Goal: Task Accomplishment & Management: Complete application form

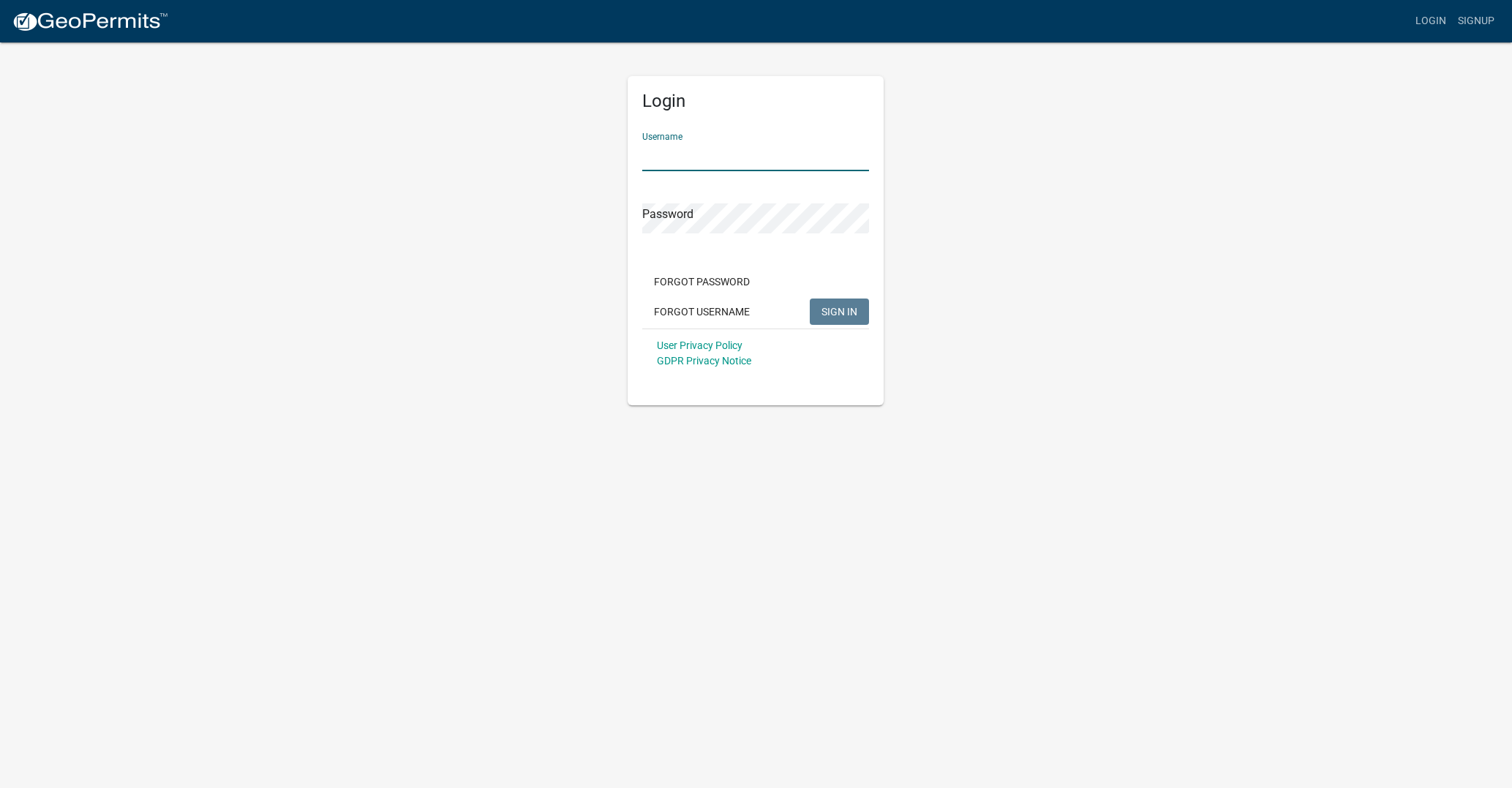
type input "[PERSON_NAME]"
click at [823, 306] on span "SIGN IN" at bounding box center [839, 311] width 36 height 12
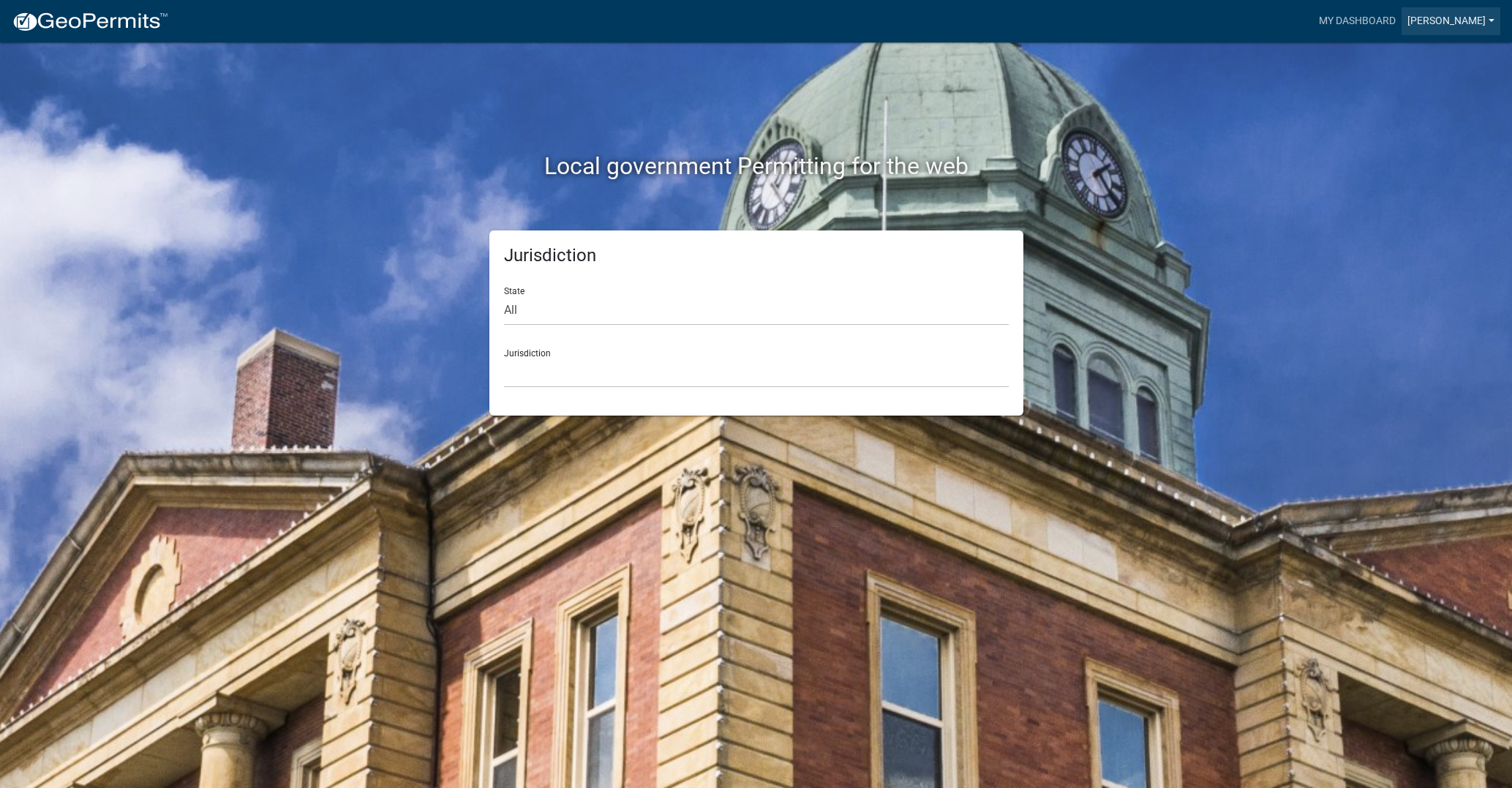
click at [1480, 20] on link "[PERSON_NAME]" at bounding box center [1452, 21] width 99 height 28
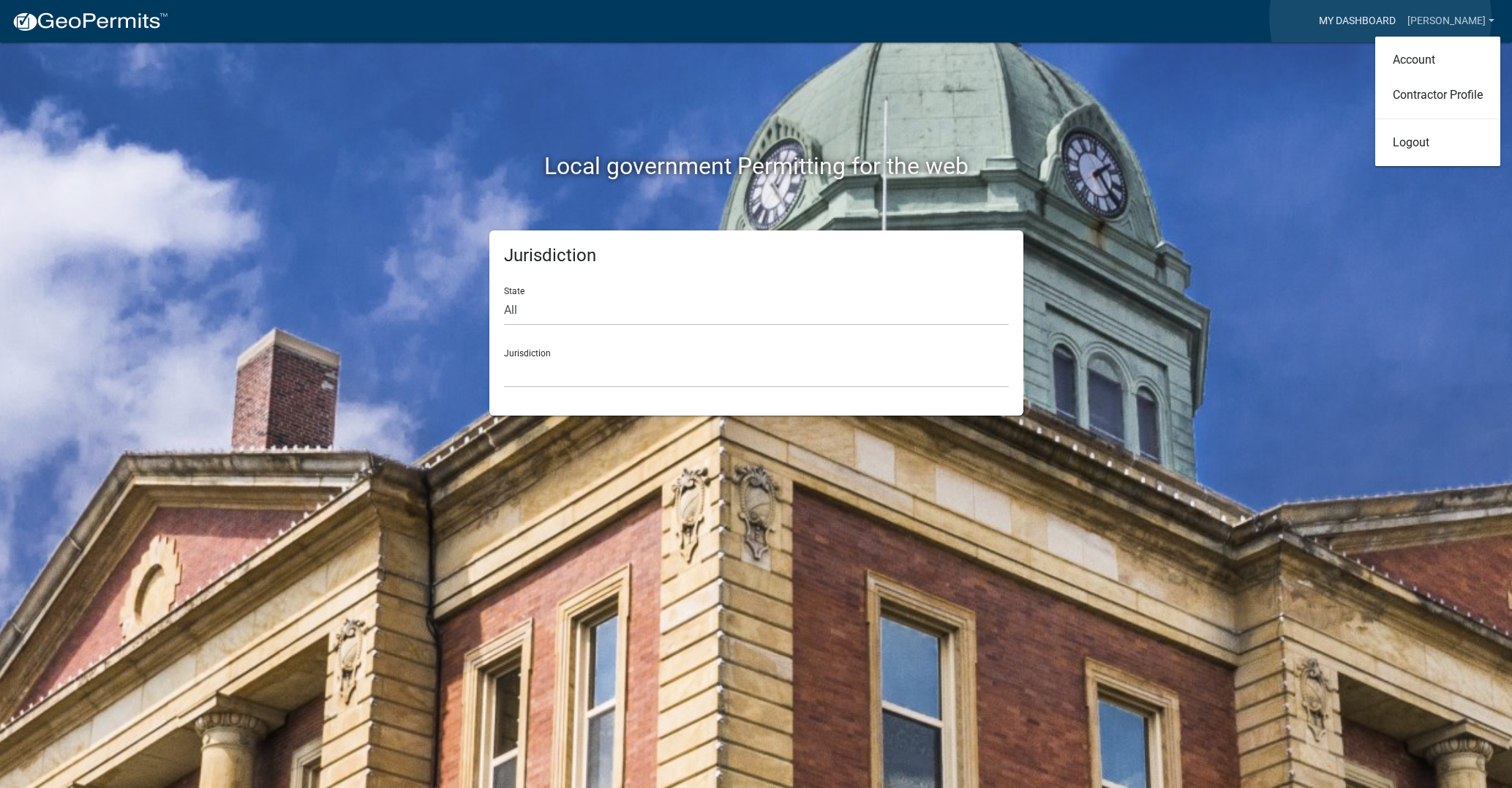
click at [1381, 18] on link "My Dashboard" at bounding box center [1358, 21] width 89 height 28
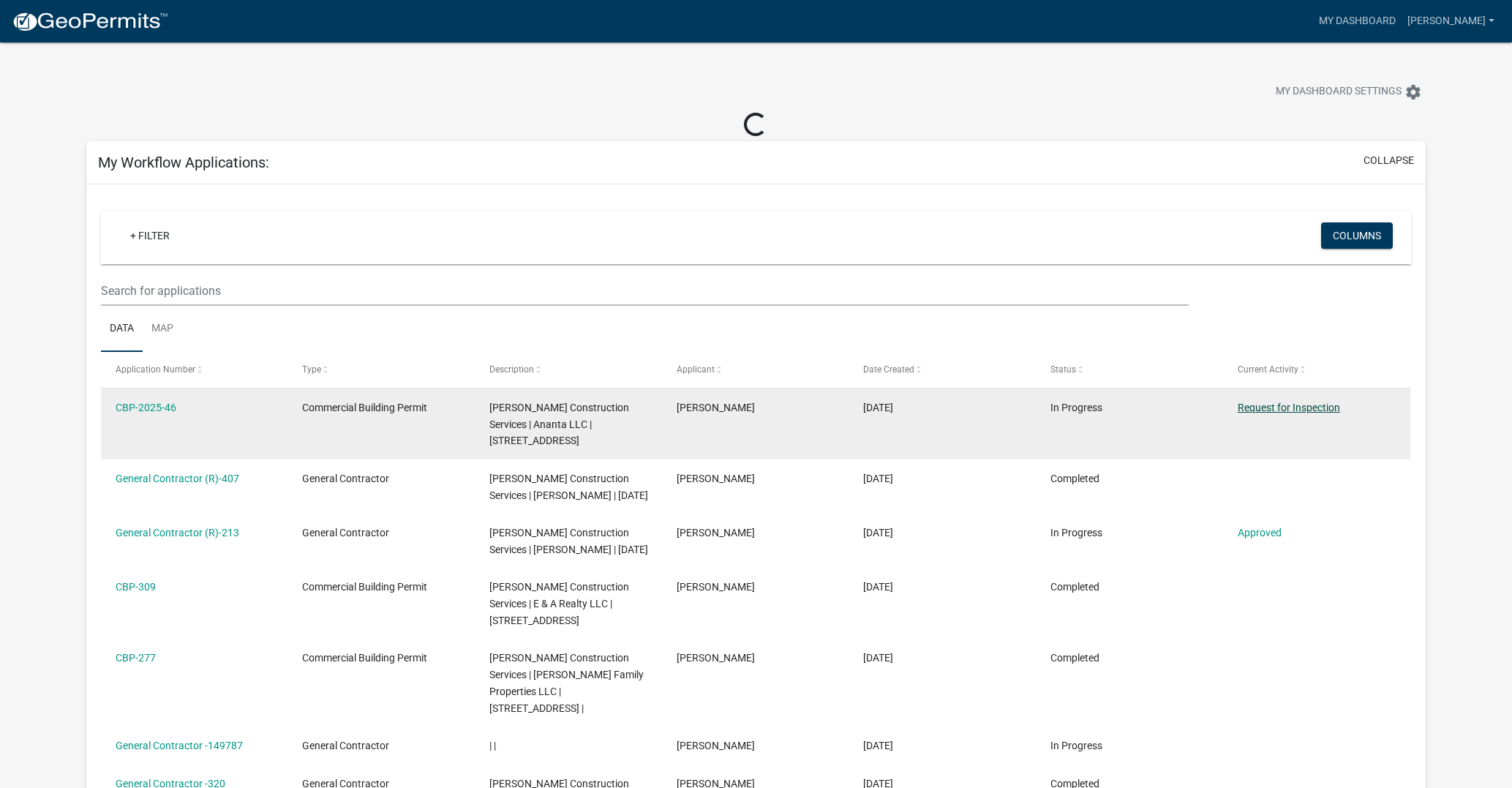
click at [1294, 407] on link "Request for Inspection" at bounding box center [1289, 407] width 102 height 12
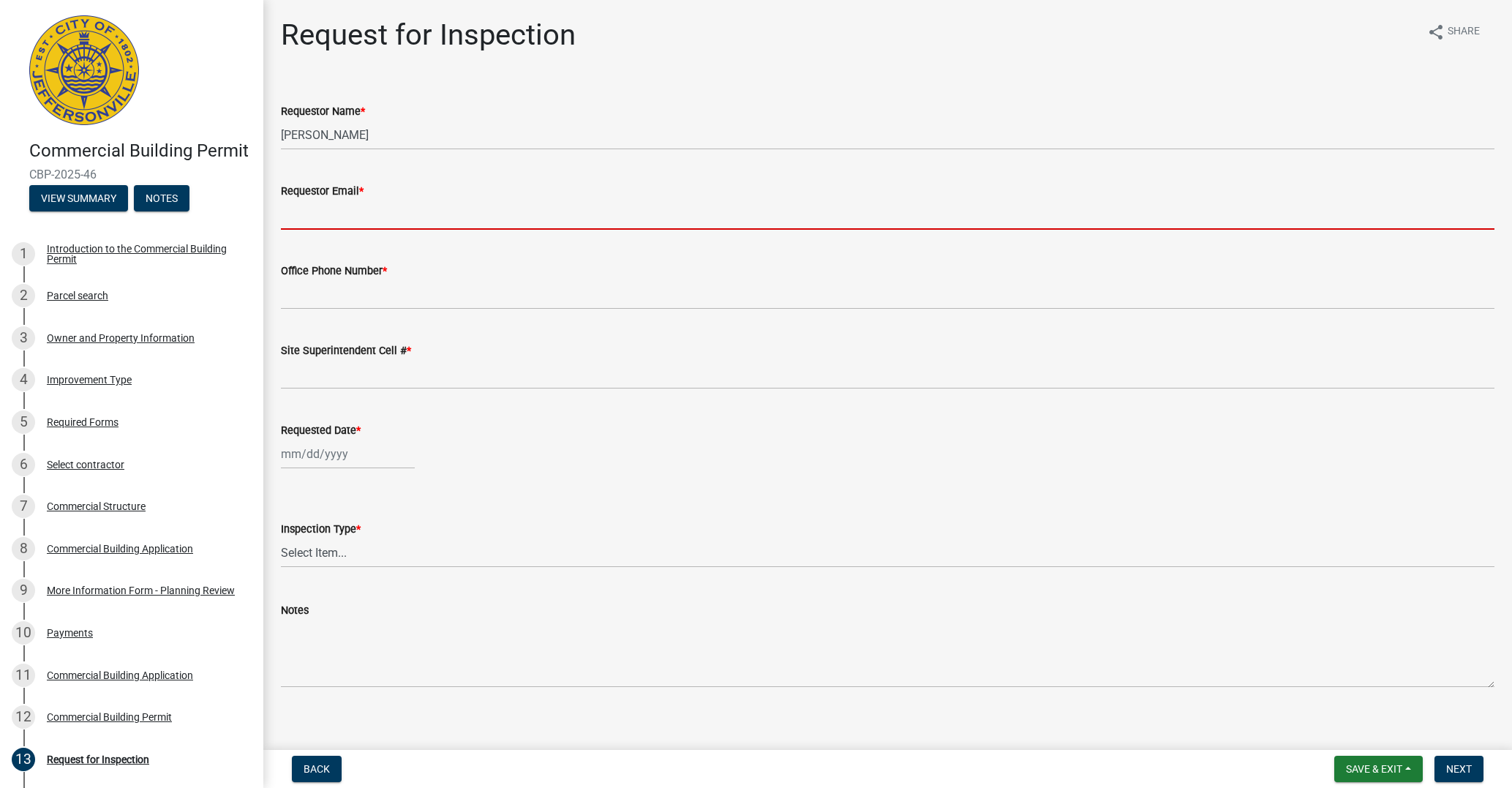
click at [365, 221] on input "Requestor Email *" at bounding box center [888, 214] width 1214 height 30
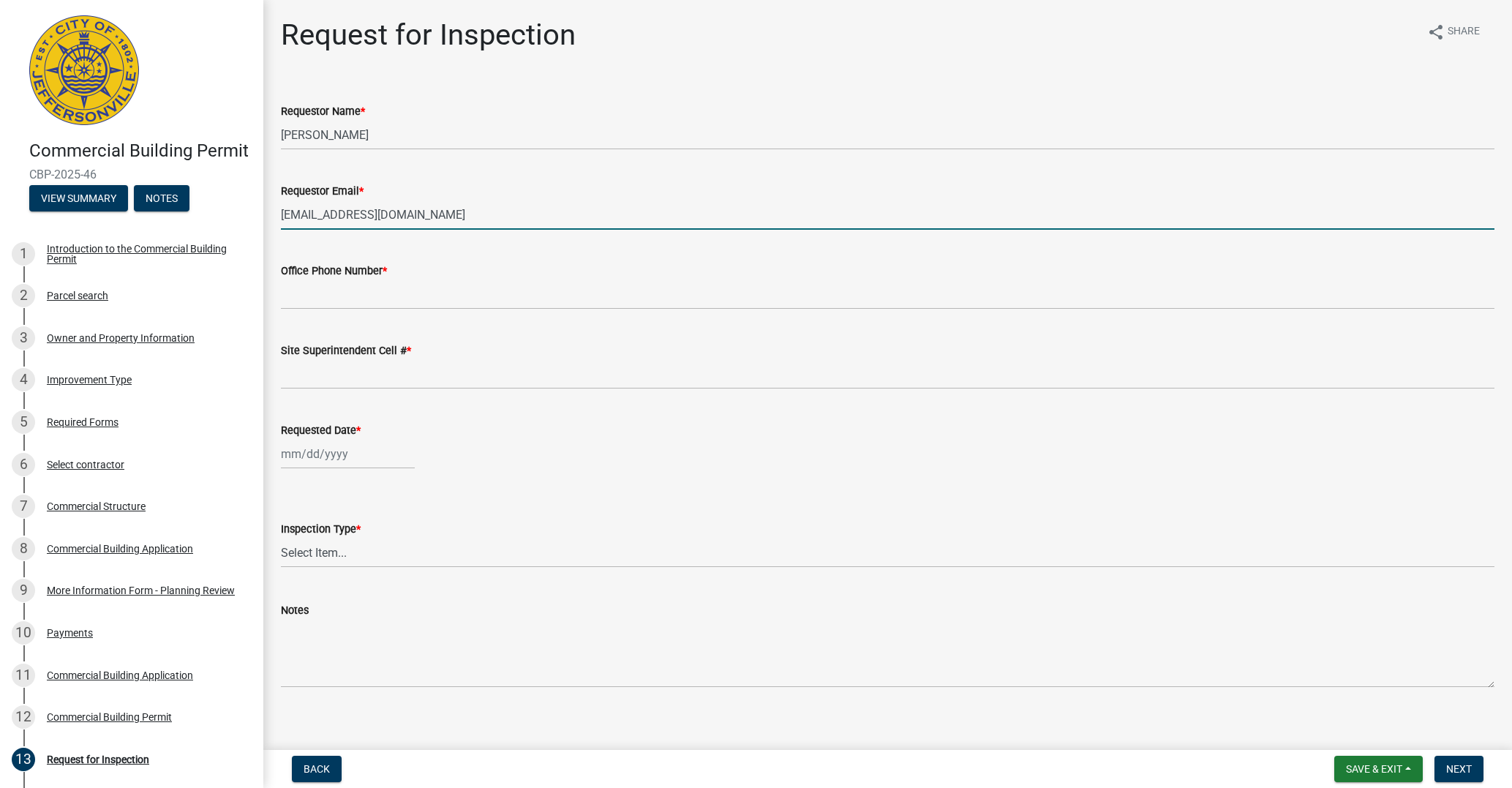
type input "[EMAIL_ADDRESS][DOMAIN_NAME]"
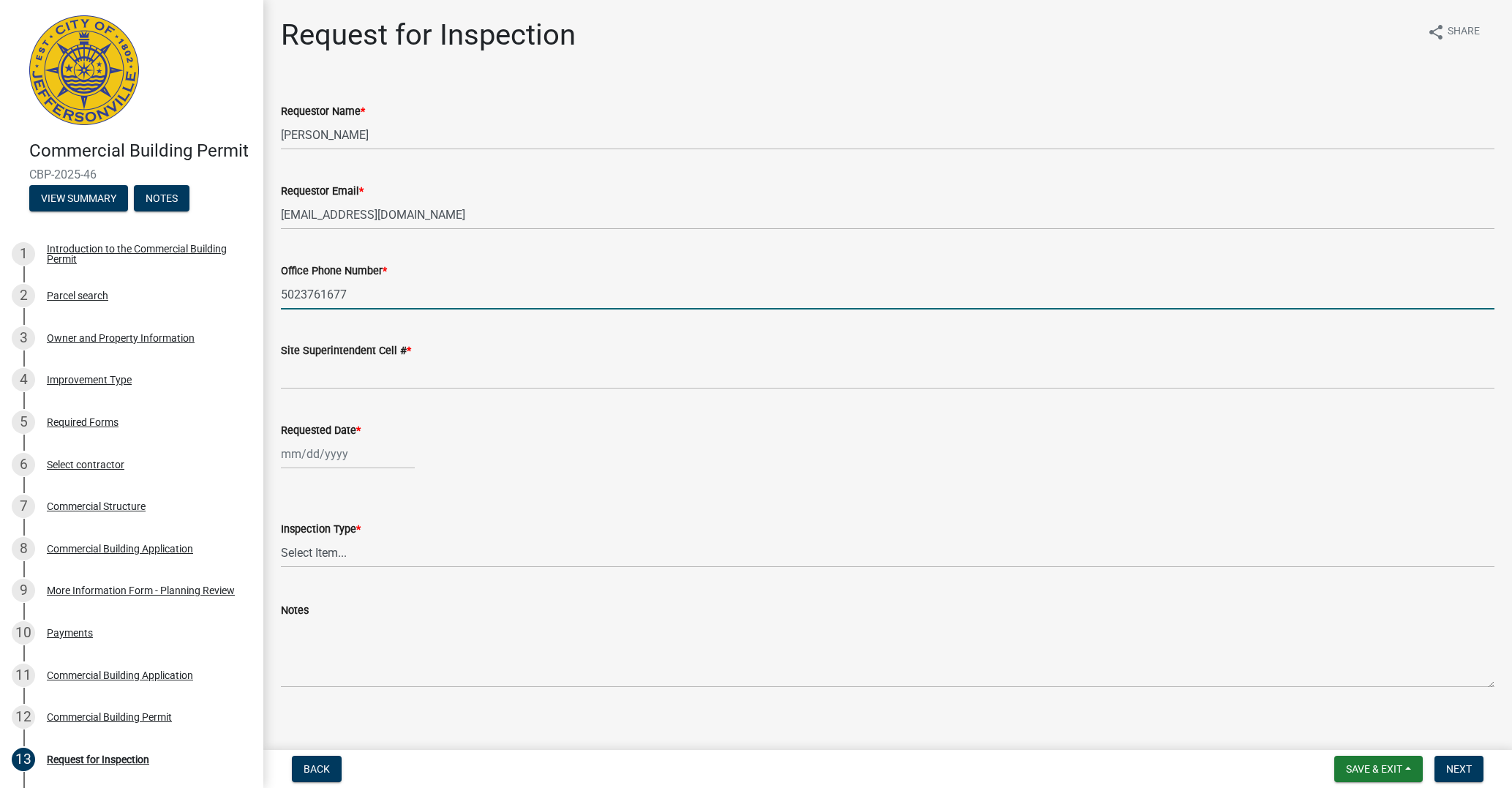
type input "5023761677"
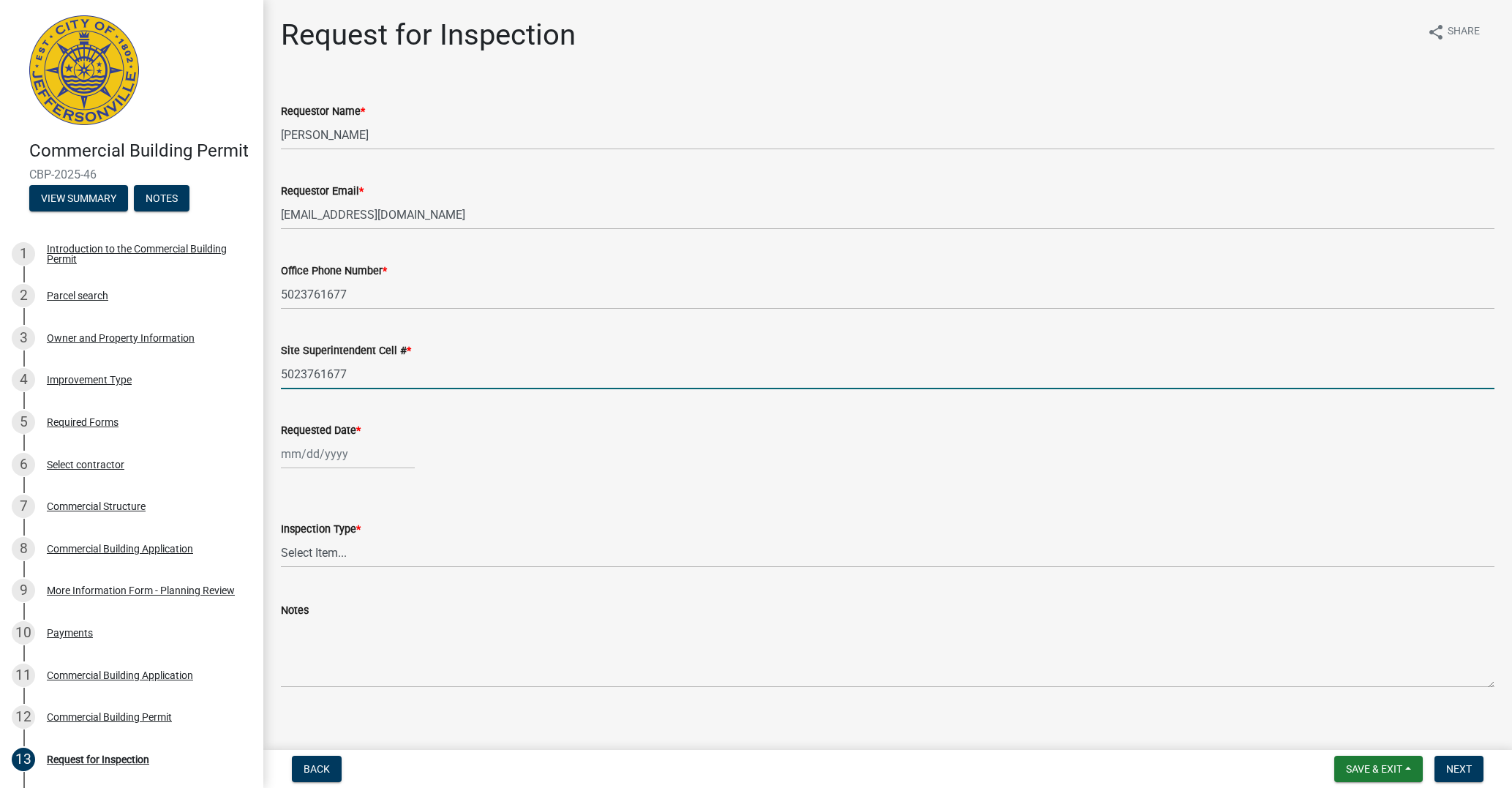
type input "5023761677"
select select "8"
select select "2025"
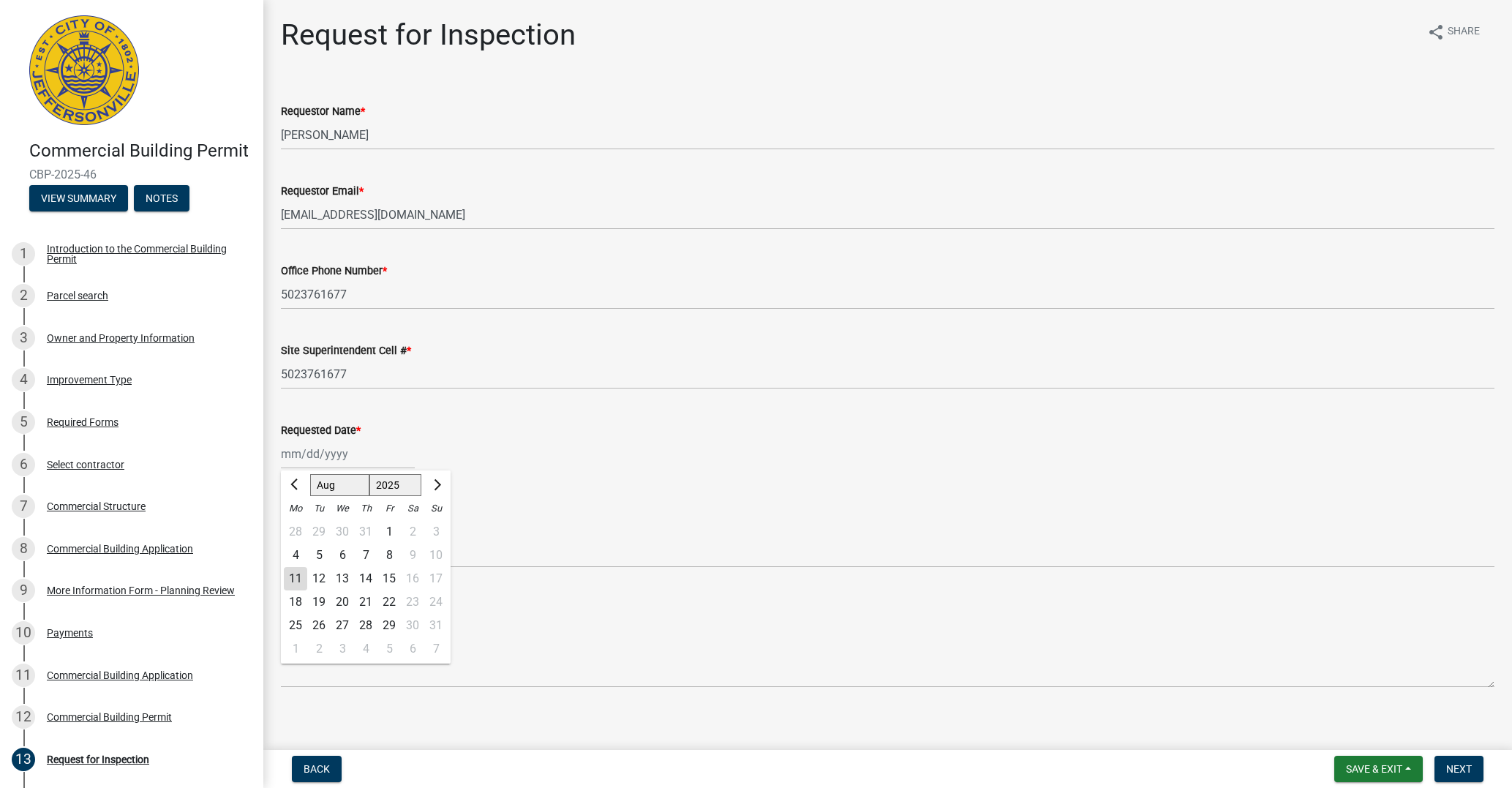
click at [340, 463] on div "[PERSON_NAME] Feb Mar Apr [PERSON_NAME][DATE] Oct Nov [DATE] 1526 1527 1528 152…" at bounding box center [348, 453] width 134 height 30
click at [294, 579] on div "11" at bounding box center [295, 578] width 23 height 23
type input "[DATE]"
select select "5905b6c6-73a3-4561-9a25-e231032c58c8"
click at [1464, 769] on span "Next" at bounding box center [1459, 769] width 26 height 12
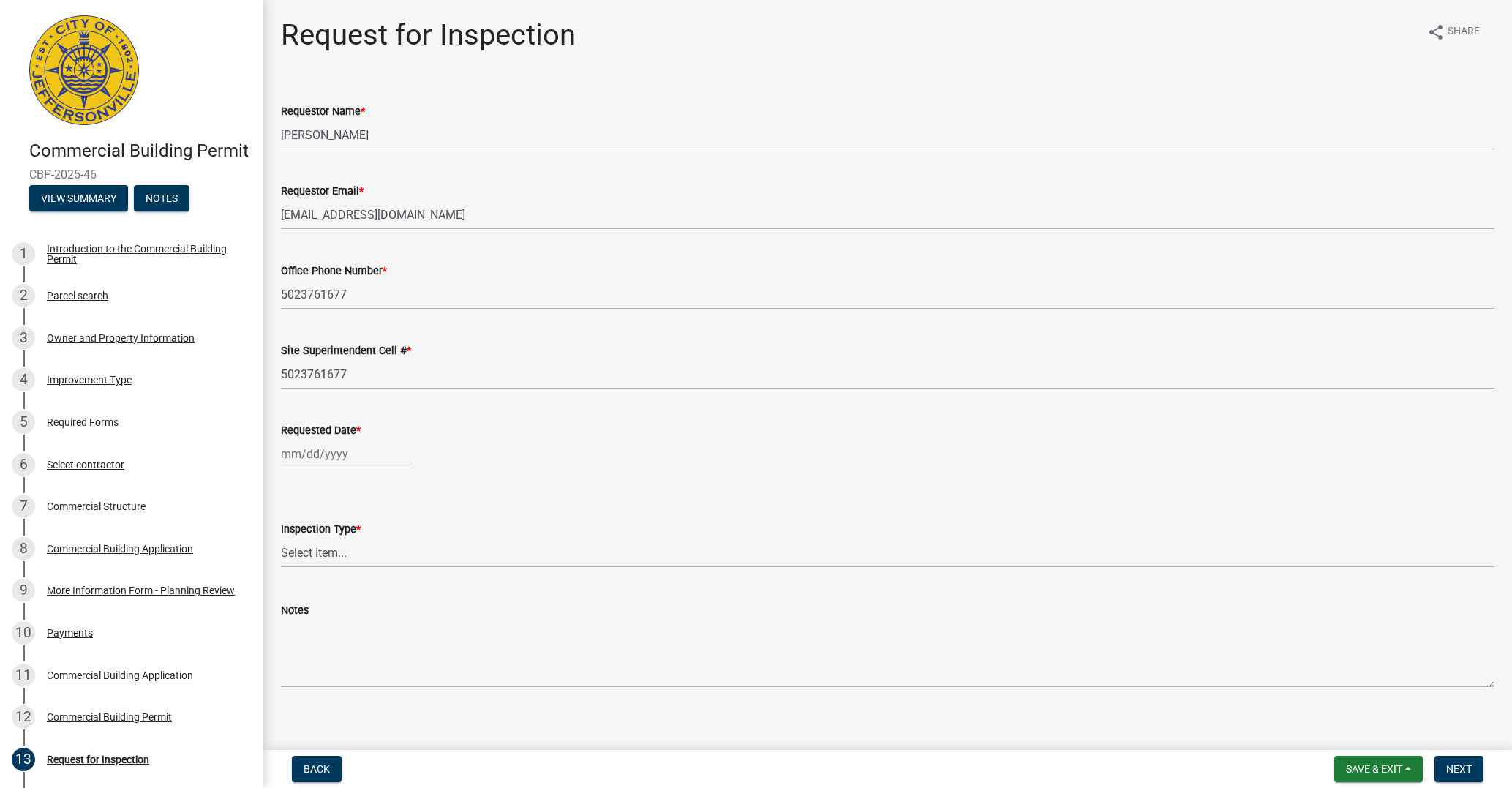
click at [329, 460] on div at bounding box center [348, 453] width 134 height 30
select select "8"
select select "2025"
drag, startPoint x: 317, startPoint y: 577, endPoint x: 315, endPoint y: 567, distance: 10.2
click at [316, 576] on div "12" at bounding box center [319, 578] width 23 height 23
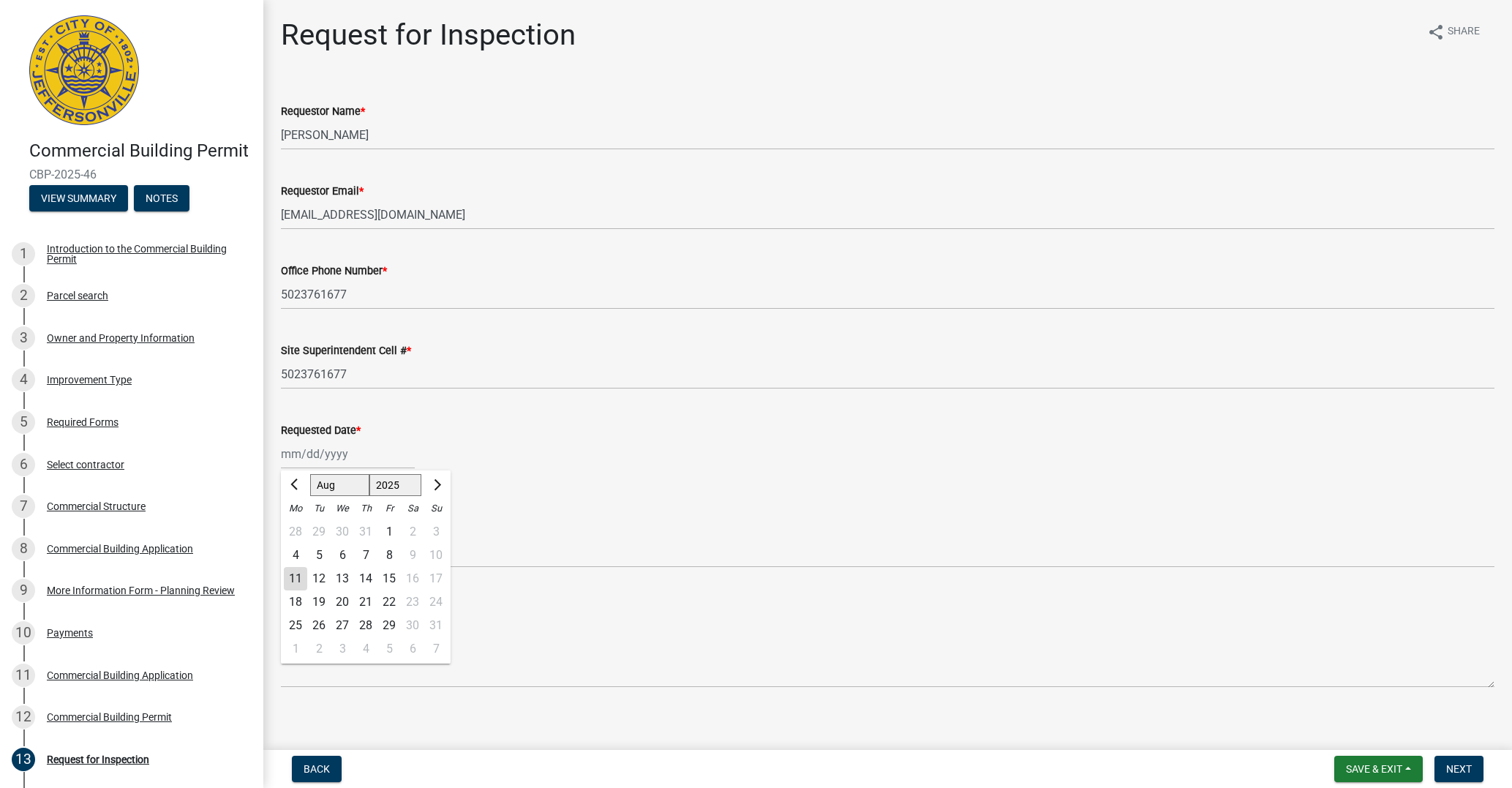
type input "[DATE]"
select select "5905b6c6-73a3-4561-9a25-e231032c58c8"
click at [1474, 768] on button "Next" at bounding box center [1459, 768] width 49 height 26
select select "8"
select select "2025"
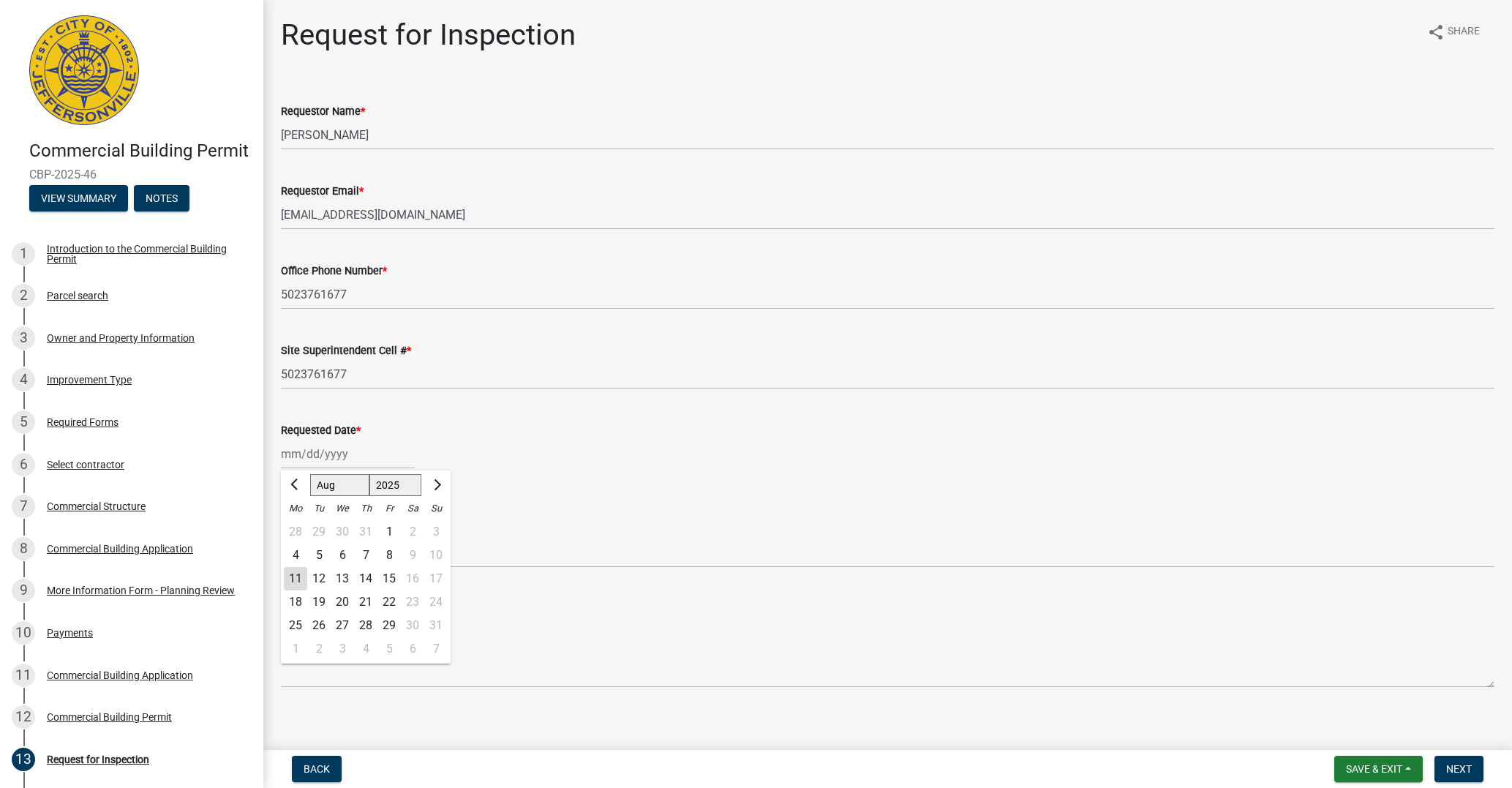
click at [331, 457] on div "[PERSON_NAME] Feb Mar Apr [PERSON_NAME][DATE] Oct Nov [DATE] 1526 1527 1528 152…" at bounding box center [348, 453] width 134 height 30
click at [298, 579] on div "11" at bounding box center [295, 578] width 23 height 23
type input "[DATE]"
select select "5905b6c6-73a3-4561-9a25-e231032c58c8"
click at [1452, 770] on span "Next" at bounding box center [1459, 769] width 26 height 12
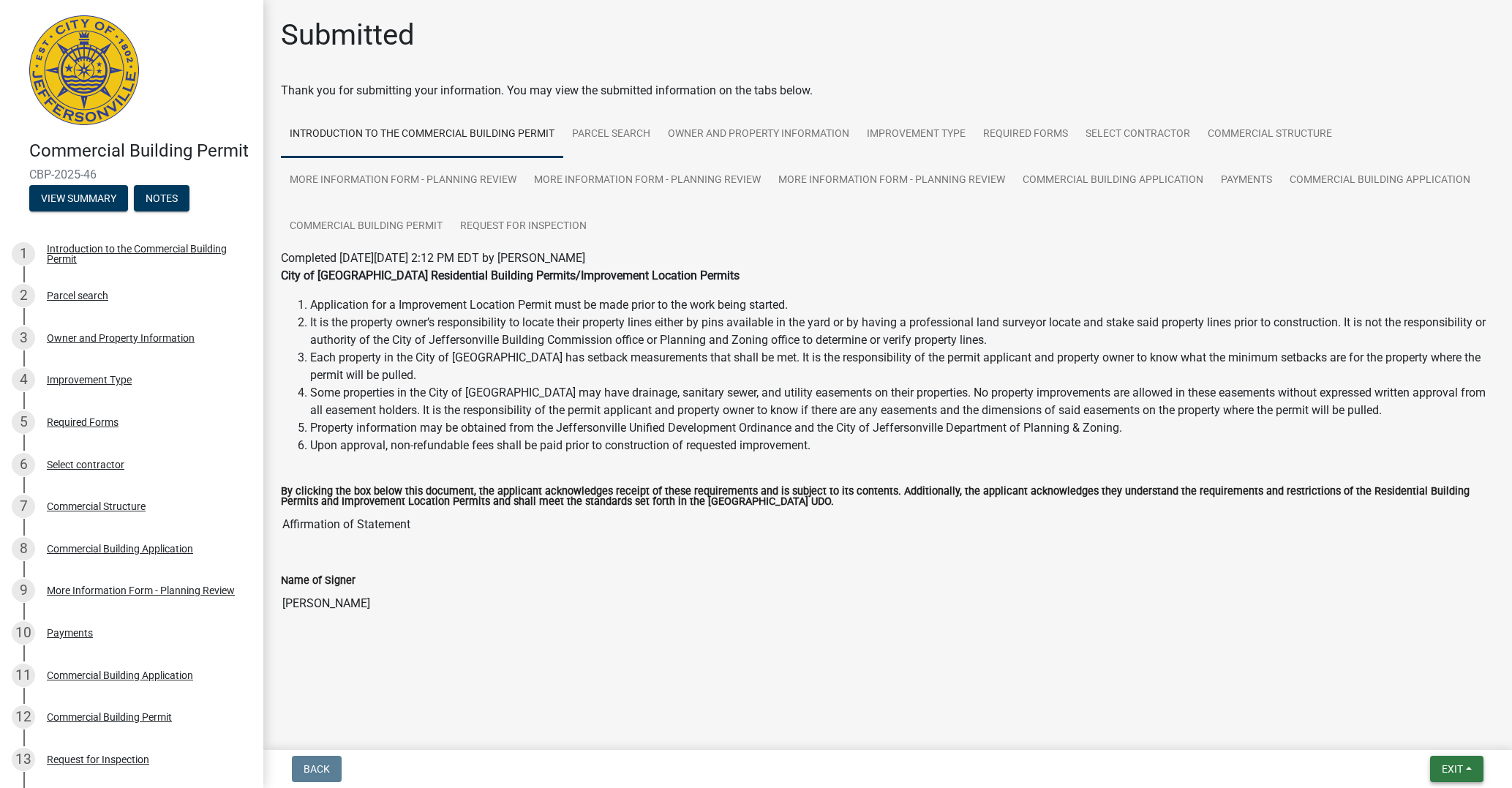
click at [1449, 768] on span "Exit" at bounding box center [1452, 769] width 21 height 12
click at [1408, 728] on button "Save & Exit" at bounding box center [1425, 730] width 117 height 35
